Goal: Task Accomplishment & Management: Use online tool/utility

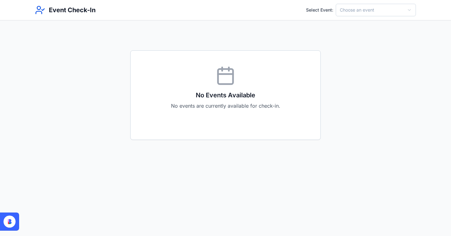
click at [356, 7] on html "Event Check-In Select Event: Choose an event No Events Available No events are …" at bounding box center [225, 118] width 451 height 236
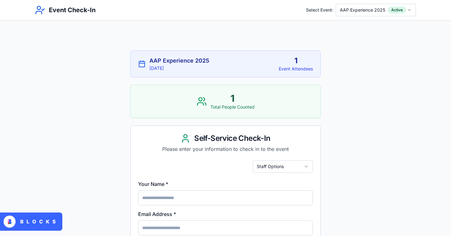
click at [392, 12] on html "Event Check-In Select Event: AAP Experience 2025 Active AAP Experience 2025 9/2…" at bounding box center [225, 216] width 451 height 433
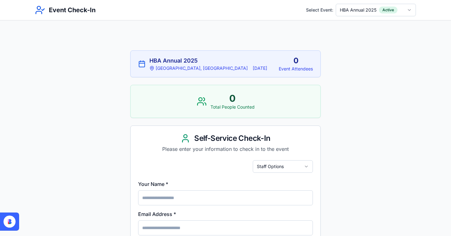
click at [278, 164] on html "Event Check-In Select Event: HBA Annual 2025 Active HBA Annual 2025 [GEOGRAPHIC…" at bounding box center [225, 216] width 451 height 433
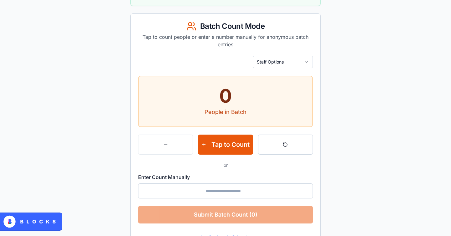
scroll to position [121, 0]
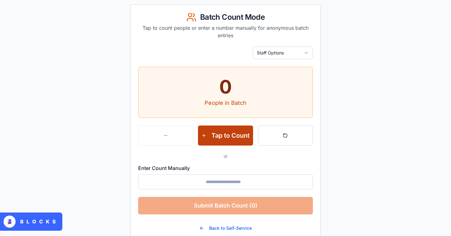
click at [202, 136] on button "Tap to Count" at bounding box center [225, 136] width 55 height 20
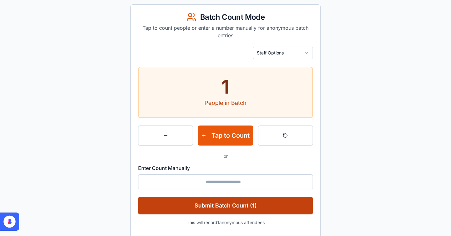
click at [228, 212] on button "Submit Batch Count (1)" at bounding box center [225, 206] width 175 height 18
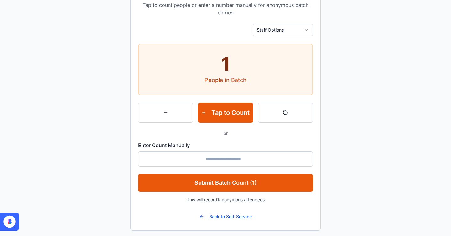
scroll to position [149, 0]
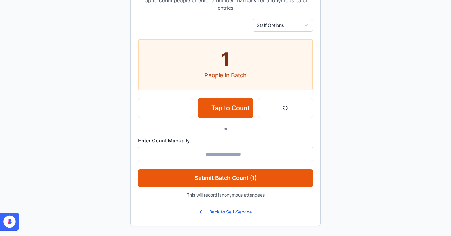
click at [261, 157] on input "Enter Count Manually" at bounding box center [225, 154] width 175 height 15
click at [358, 115] on main "HBA Annual 2025 [GEOGRAPHIC_DATA], [GEOGRAPHIC_DATA] [DATE] 0 Event Attendees 0…" at bounding box center [225, 54] width 451 height 365
click at [225, 211] on button "Back to Self-Service" at bounding box center [225, 212] width 63 height 13
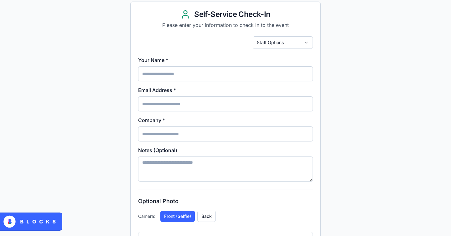
scroll to position [0, 0]
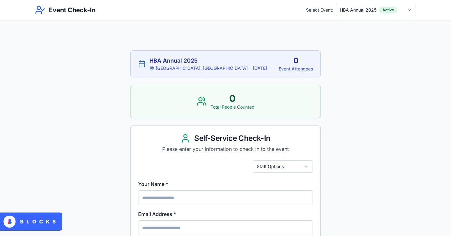
click at [283, 167] on html "Event Check-In Select Event: HBA Annual 2025 Active HBA Annual 2025 [GEOGRAPHIC…" at bounding box center [225, 216] width 451 height 433
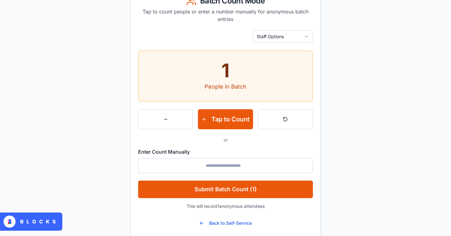
scroll to position [149, 0]
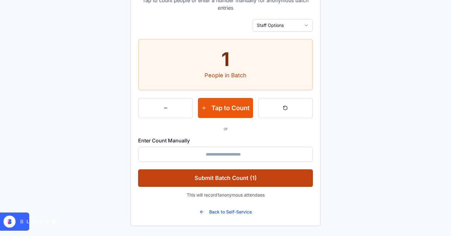
click at [243, 181] on button "Submit Batch Count (1)" at bounding box center [225, 178] width 175 height 18
click at [248, 176] on button "Submit Batch Count (1)" at bounding box center [225, 178] width 175 height 18
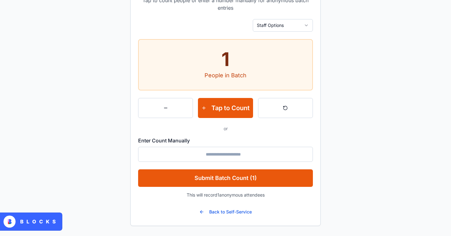
click at [233, 153] on input "Enter Count Manually" at bounding box center [225, 154] width 175 height 15
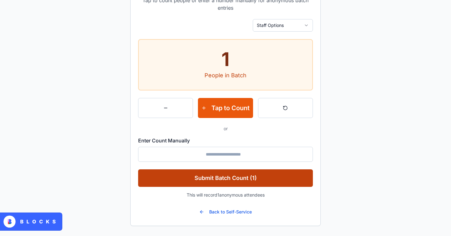
type input "*"
click at [231, 184] on button "Submit Batch Count (1)" at bounding box center [225, 178] width 175 height 18
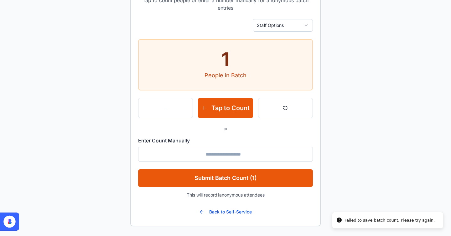
scroll to position [0, 0]
